Goal: Book appointment/travel/reservation

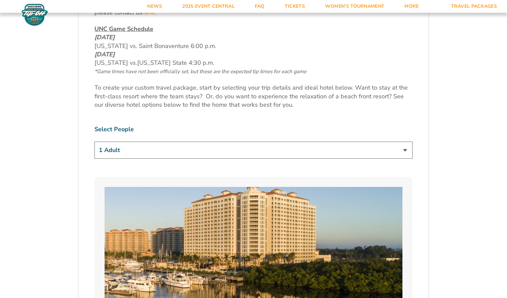
scroll to position [378, 0]
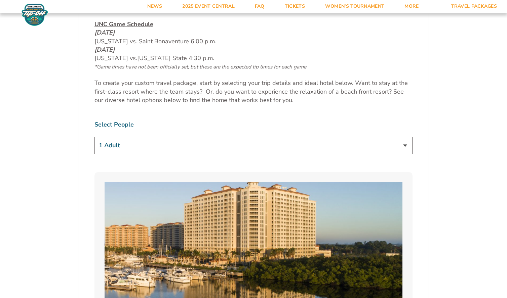
select select "4 Adults"
click option "4 Adults" at bounding box center [0, 0] width 0 height 0
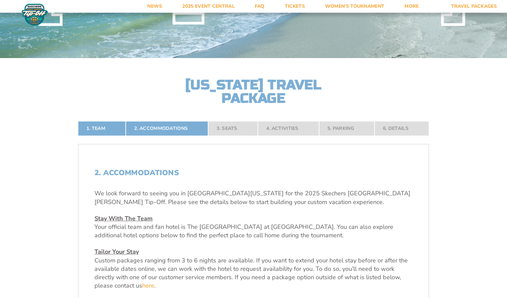
scroll to position [105, 0]
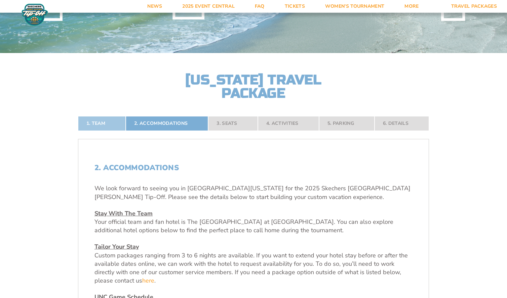
click at [94, 125] on link "1. Team" at bounding box center [102, 123] width 48 height 15
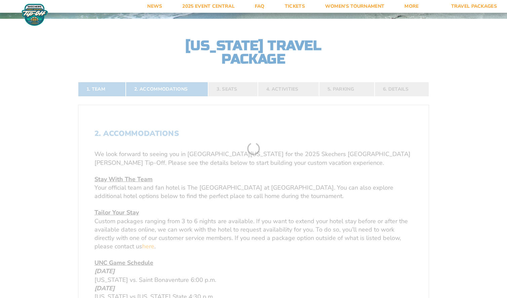
scroll to position [141, 0]
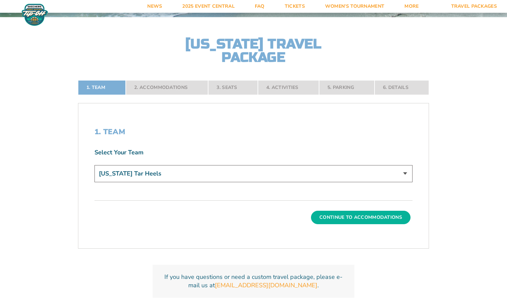
click at [346, 217] on button "Continue To Accommodations" at bounding box center [360, 217] width 99 height 13
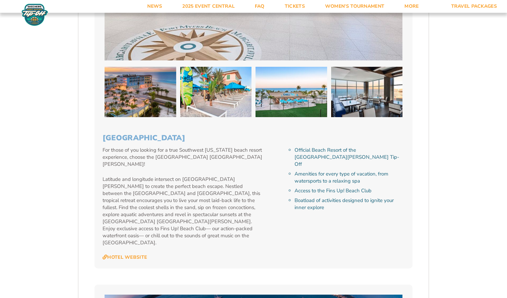
scroll to position [1061, 0]
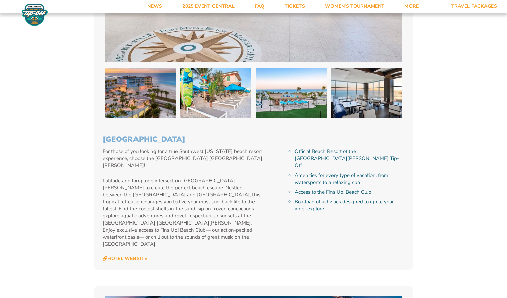
click at [118, 233] on div "For those of you looking for a true Southwest Florida beach resort experience, …" at bounding box center [193, 205] width 181 height 114
click at [118, 256] on link "Hotel Website" at bounding box center [125, 259] width 44 height 6
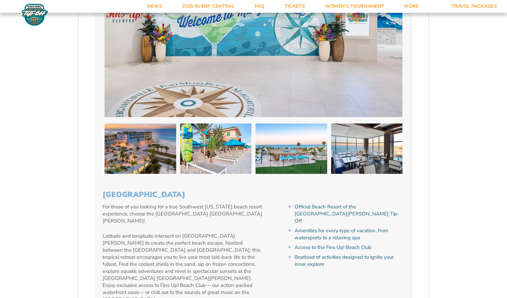
scroll to position [1005, 0]
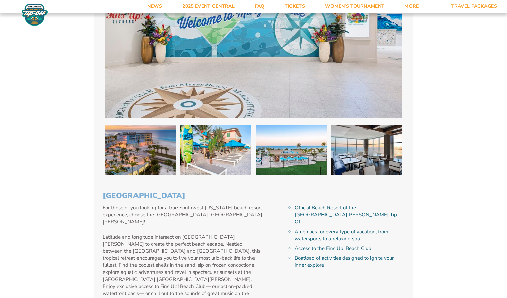
click at [279, 156] on img at bounding box center [291, 150] width 72 height 50
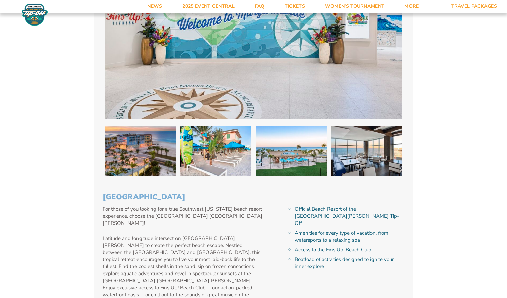
scroll to position [1004, 0]
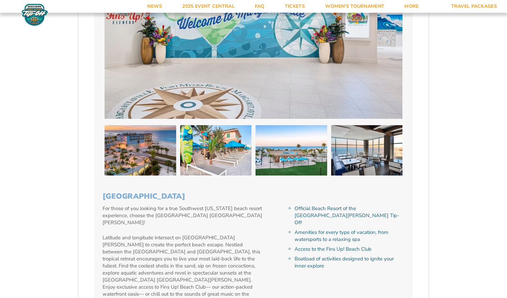
click at [228, 161] on img at bounding box center [216, 150] width 72 height 50
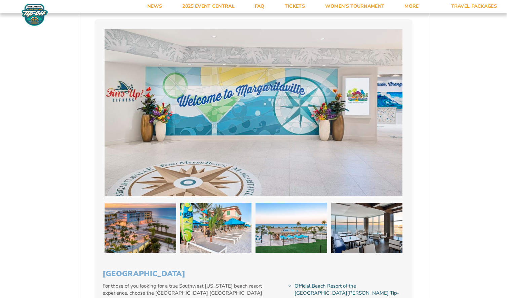
scroll to position [895, 0]
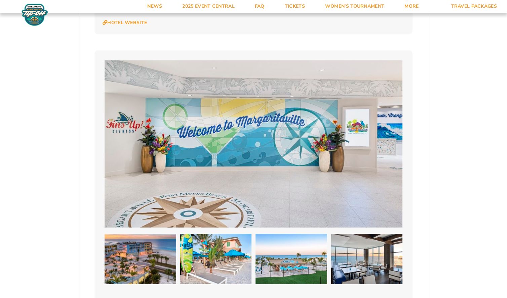
click at [269, 162] on img at bounding box center [254, 143] width 298 height 167
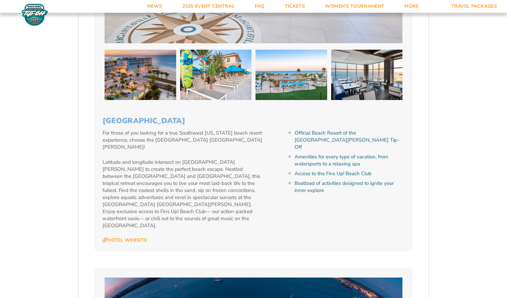
scroll to position [1078, 0]
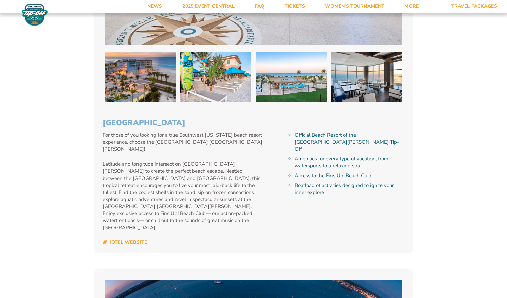
click at [129, 240] on link "Hotel Website" at bounding box center [125, 243] width 44 height 6
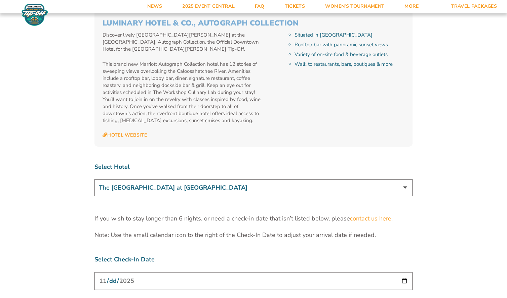
scroll to position [1974, 0]
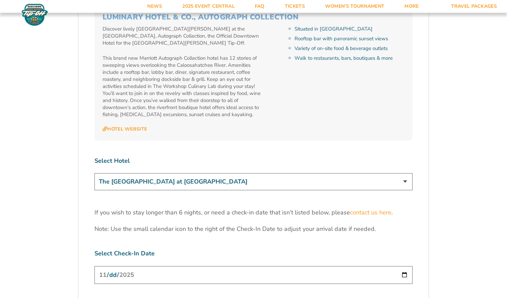
select select "18478"
click option "[GEOGRAPHIC_DATA]" at bounding box center [0, 0] width 0 height 0
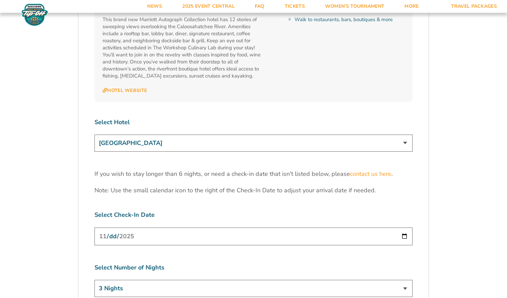
scroll to position [2012, 0]
select select "5 Nights"
click option "5 Nights" at bounding box center [0, 0] width 0 height 0
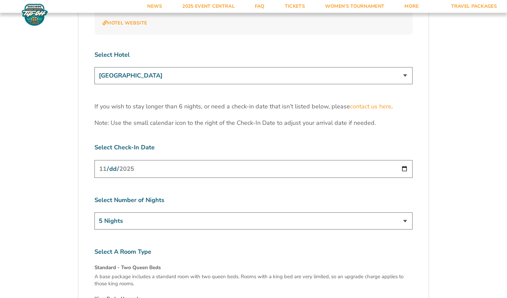
scroll to position [2079, 0]
click at [133, 161] on input "[DATE]" at bounding box center [253, 170] width 318 height 18
click at [402, 161] on input "[DATE]" at bounding box center [253, 170] width 318 height 18
type input "2025-11-23"
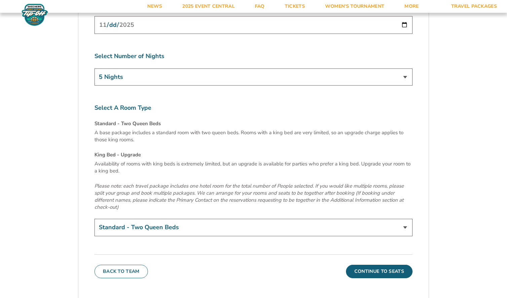
scroll to position [2226, 0]
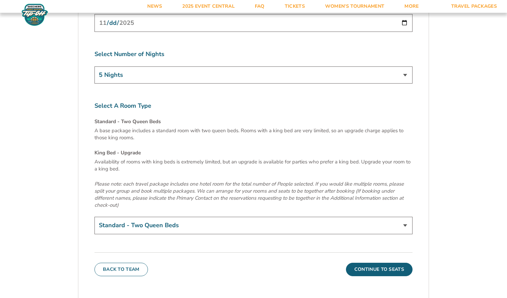
select select "King Bed - Upgrade"
click option "King Bed - Upgrade (+$15 per night)" at bounding box center [0, 0] width 0 height 0
click at [375, 263] on button "Continue To Seats" at bounding box center [379, 269] width 67 height 13
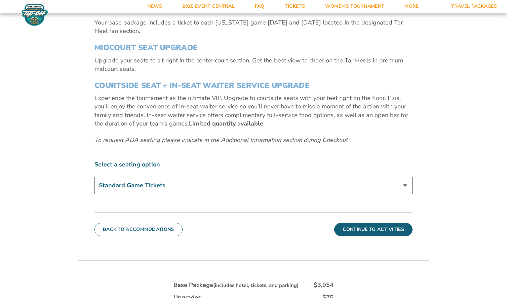
scroll to position [286, 0]
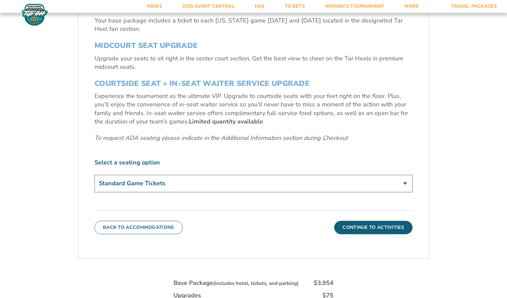
click option "Standard Game Tickets" at bounding box center [0, 0] width 0 height 0
click at [376, 228] on button "Continue To Activities" at bounding box center [373, 227] width 78 height 13
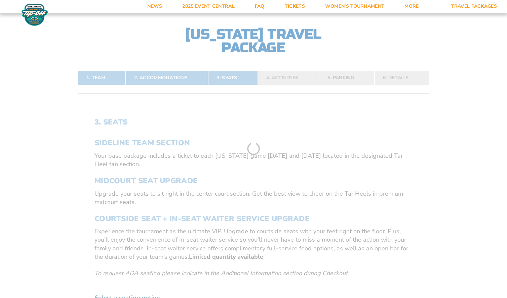
scroll to position [141, 0]
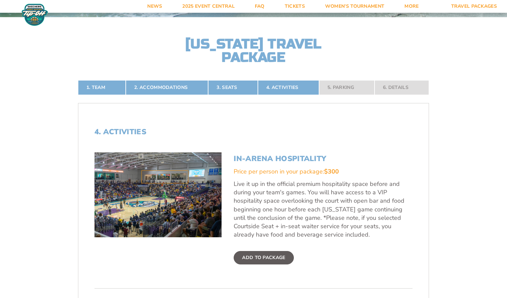
click at [271, 258] on label "Add To Package" at bounding box center [264, 257] width 60 height 13
click at [0, 0] on input "Add To Package" at bounding box center [0, 0] width 0 height 0
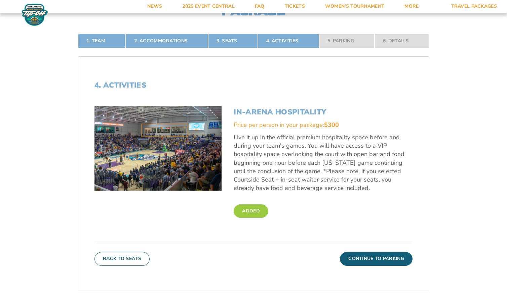
scroll to position [182, 0]
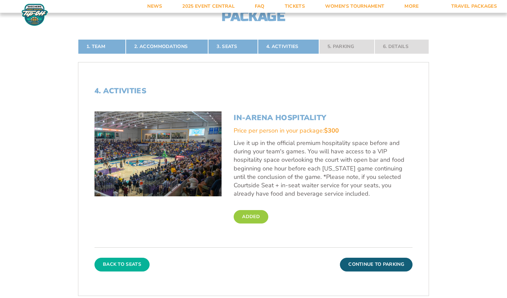
click at [125, 260] on button "Back To Seats" at bounding box center [121, 264] width 55 height 13
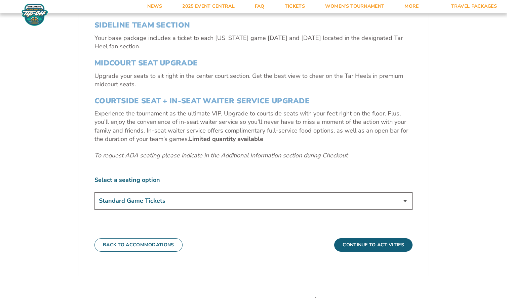
scroll to position [270, 0]
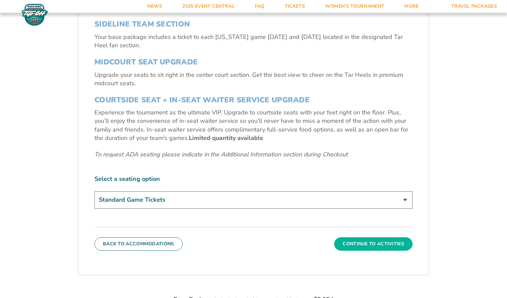
click at [372, 245] on button "Continue To Activities" at bounding box center [373, 244] width 78 height 13
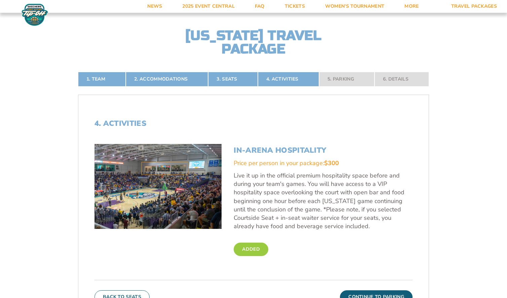
scroll to position [141, 0]
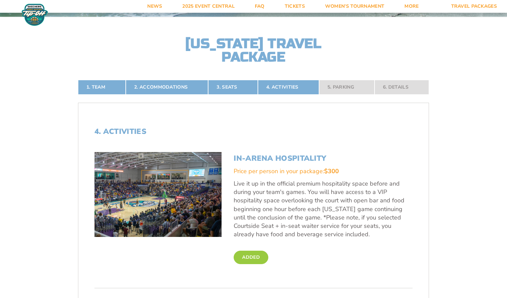
click at [243, 255] on label "Added" at bounding box center [251, 257] width 35 height 13
click at [0, 0] on input "Added" at bounding box center [0, 0] width 0 height 0
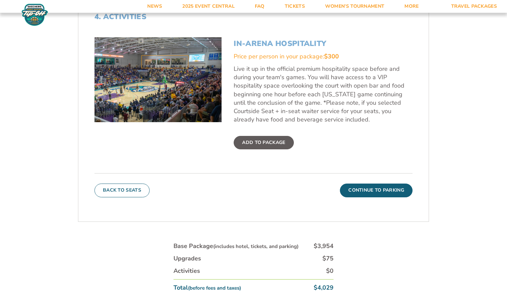
scroll to position [256, 0]
click at [363, 191] on button "Continue To Parking" at bounding box center [376, 190] width 73 height 13
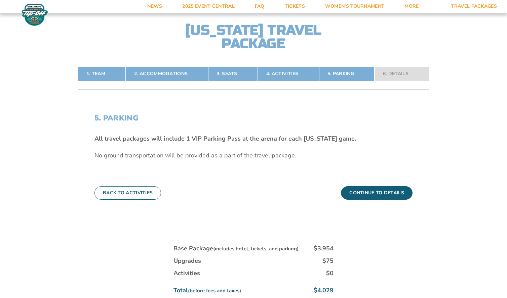
scroll to position [157, 0]
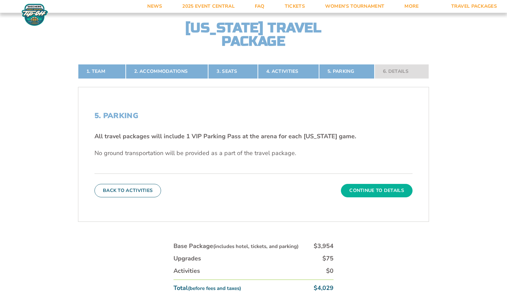
click at [373, 189] on button "Continue To Details" at bounding box center [377, 190] width 72 height 13
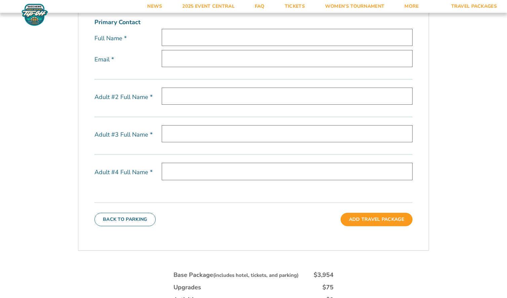
scroll to position [0, 0]
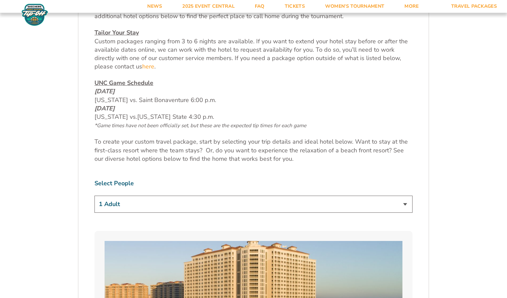
scroll to position [315, 0]
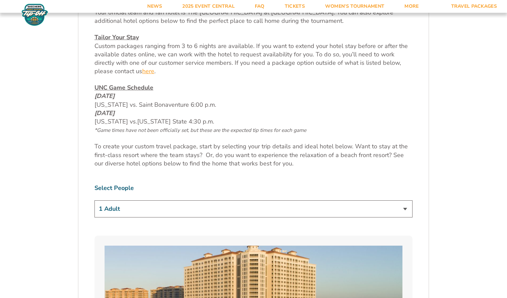
click at [148, 70] on link "here" at bounding box center [148, 71] width 12 height 8
